Goal: Transaction & Acquisition: Purchase product/service

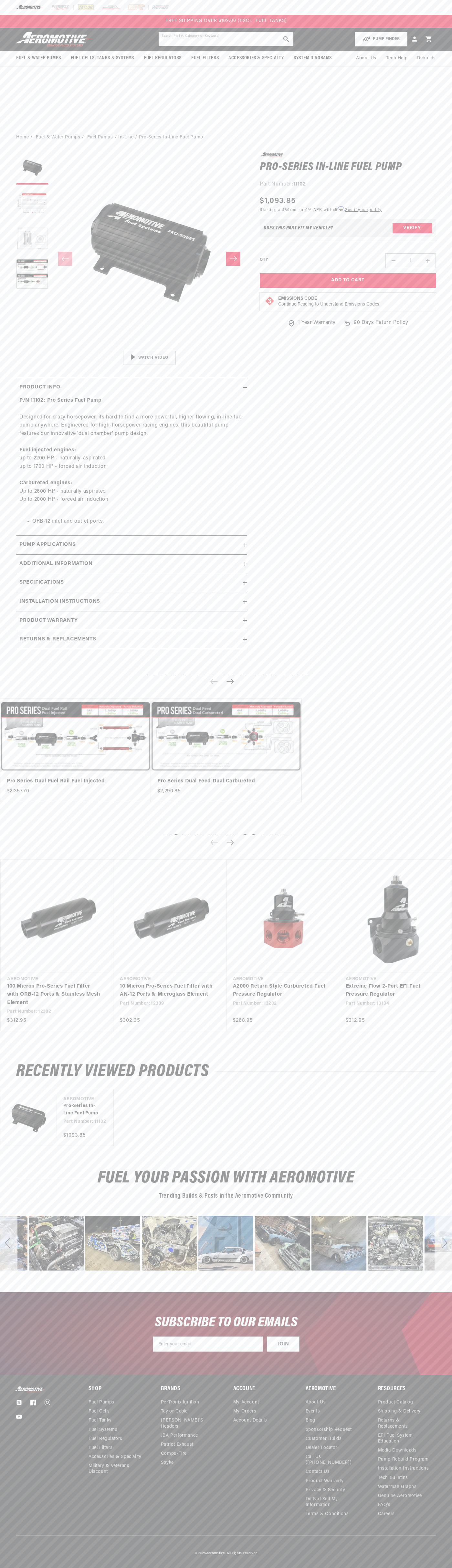
click at [205, 32] on input "text" at bounding box center [226, 38] width 135 height 14
click at [444, 1434] on div "Twitter Facebook Instagram YouTube Shop Fuel Pumps Fuel Cells Fuel Tanks" at bounding box center [226, 1461] width 452 height 149
click at [90, 1563] on html "Skip to content Your cart Your cart is empty Loading... You may also like Subto…" at bounding box center [226, 784] width 452 height 1568
click at [13, 777] on link "Pro Series Dual Fuel Rail Fuel Injected" at bounding box center [72, 782] width 131 height 9
